Goal: Transaction & Acquisition: Book appointment/travel/reservation

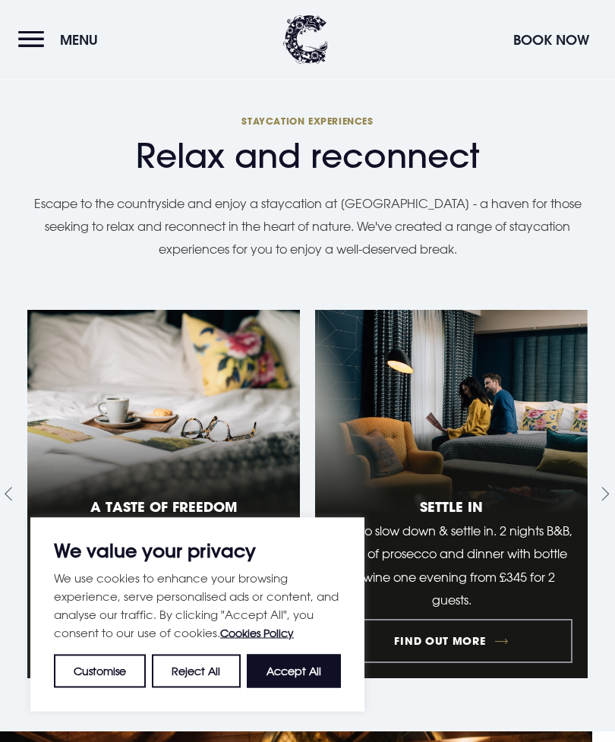
scroll to position [1708, 0]
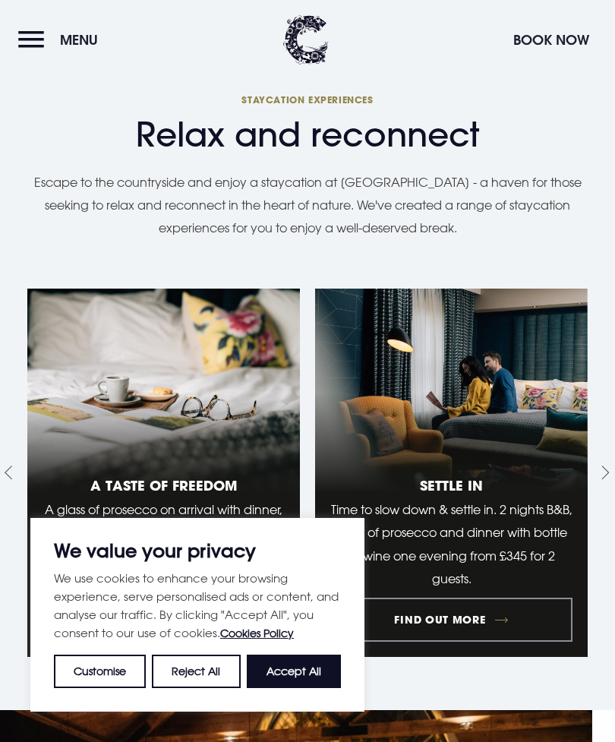
click at [300, 688] on button "Accept All" at bounding box center [294, 670] width 94 height 33
checkbox input "true"
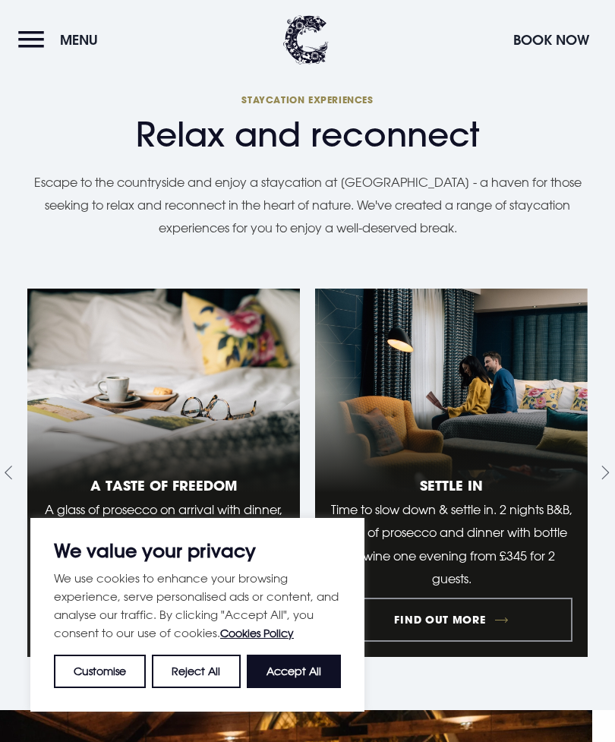
checkbox input "true"
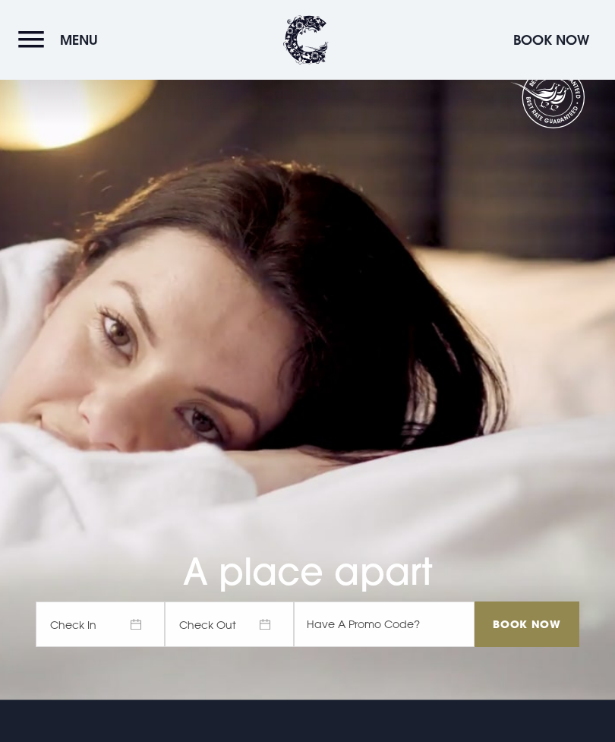
scroll to position [0, 0]
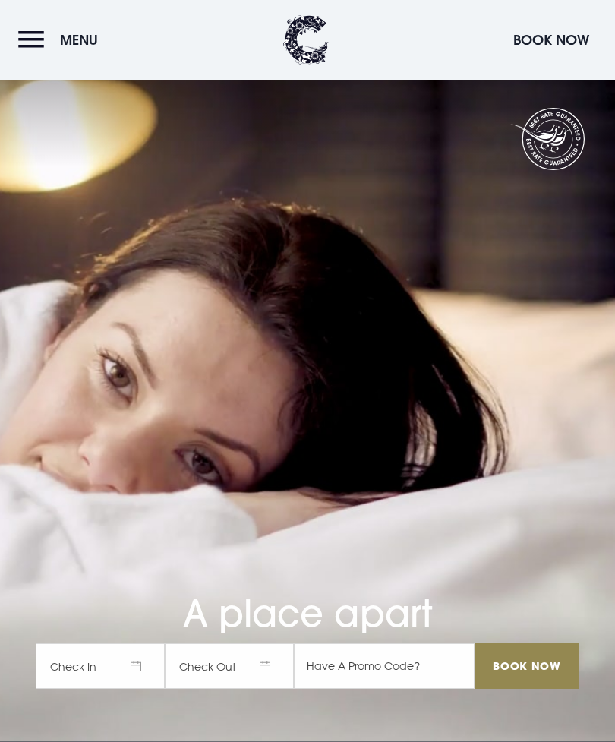
click at [551, 32] on button "Book Now" at bounding box center [550, 40] width 91 height 33
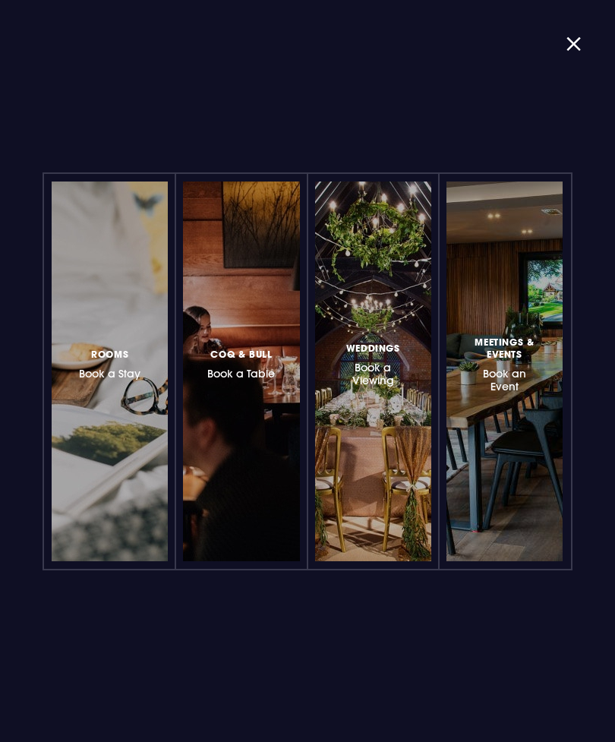
click at [124, 370] on h3 "Rooms Book a Stay" at bounding box center [109, 362] width 61 height 35
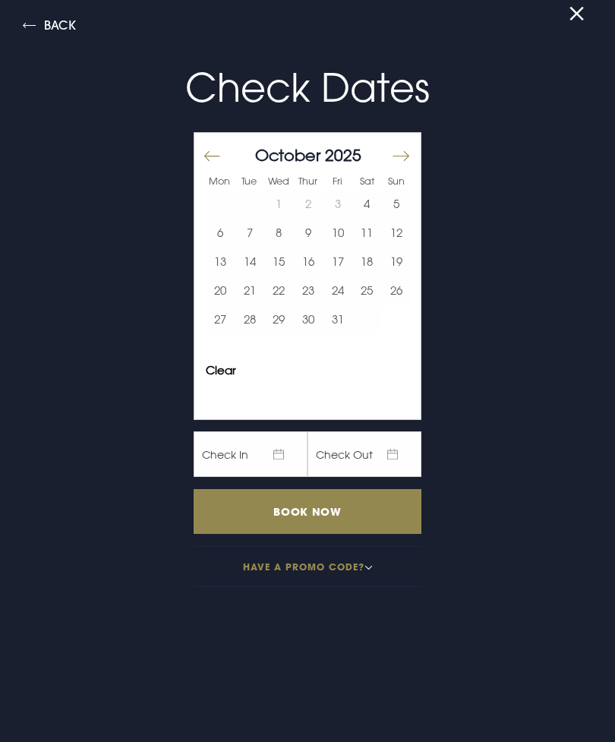
click at [408, 150] on button "Move forward to switch to the next month." at bounding box center [400, 156] width 18 height 32
click at [408, 154] on button "Move forward to switch to the next month." at bounding box center [400, 156] width 18 height 32
click at [241, 333] on button "30" at bounding box center [250, 318] width 30 height 29
click at [342, 513] on input "Book Now" at bounding box center [308, 511] width 228 height 45
